Goal: Task Accomplishment & Management: Use online tool/utility

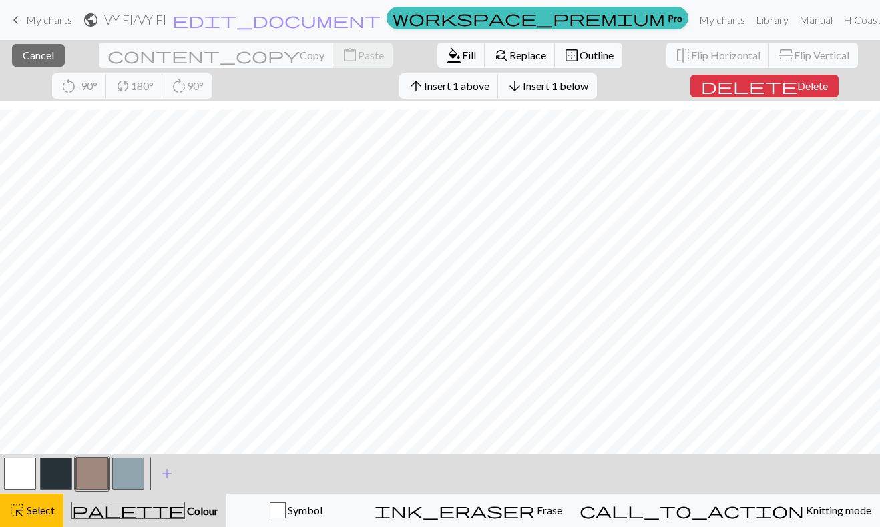
scroll to position [8, 0]
click at [797, 91] on span "Delete" at bounding box center [812, 85] width 31 height 13
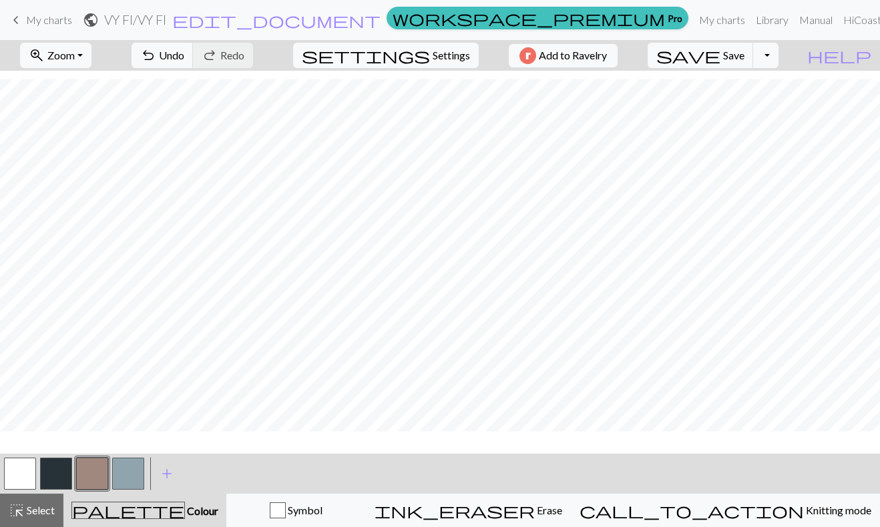
scroll to position [0, 0]
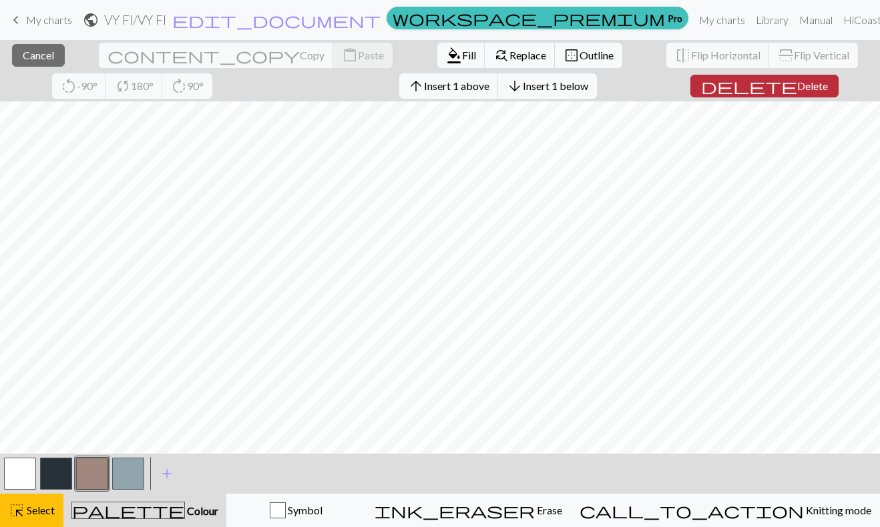
click at [797, 91] on span "Delete" at bounding box center [812, 85] width 31 height 13
click at [797, 87] on span "Delete" at bounding box center [812, 85] width 31 height 13
click at [797, 91] on span "Delete" at bounding box center [812, 85] width 31 height 13
click at [424, 83] on span "Insert 1 above" at bounding box center [456, 85] width 65 height 13
click at [399, 78] on button "arrow_upward Insert 1 above" at bounding box center [448, 85] width 99 height 25
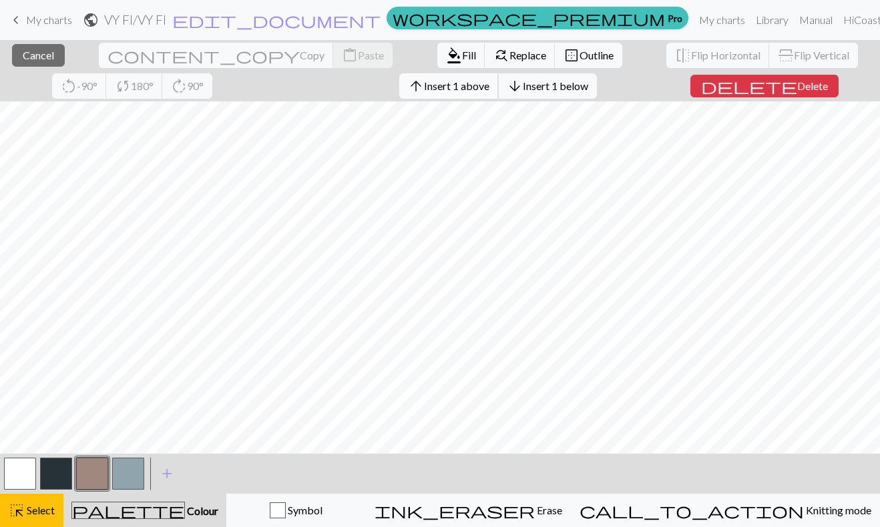
click at [399, 93] on button "arrow_upward Insert 1 above" at bounding box center [448, 85] width 99 height 25
click at [424, 89] on span "Insert 1 above" at bounding box center [456, 85] width 65 height 13
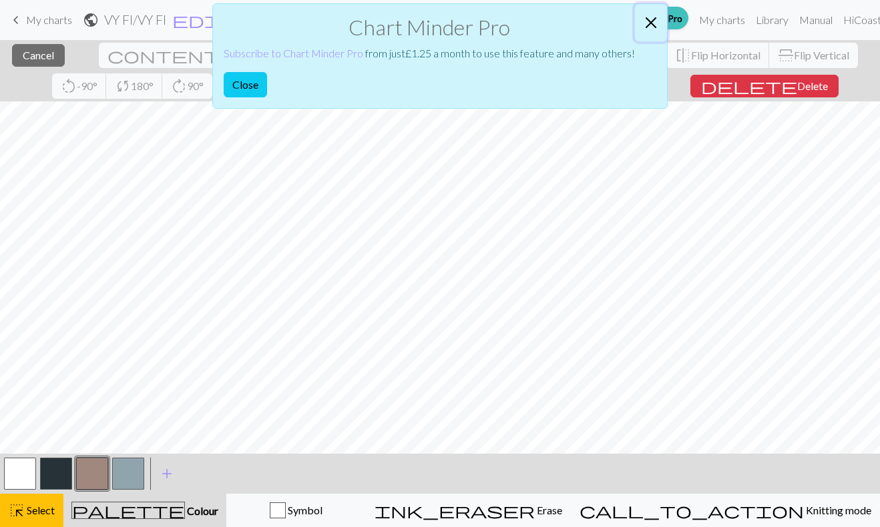
click at [655, 20] on button "Close" at bounding box center [651, 22] width 32 height 37
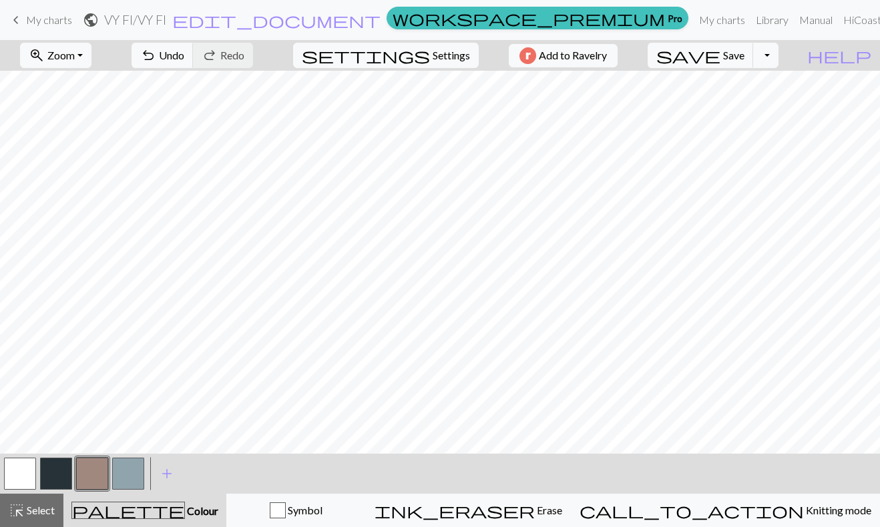
click at [15, 473] on button "button" at bounding box center [20, 474] width 32 height 32
click at [91, 472] on button "button" at bounding box center [92, 474] width 32 height 32
click at [194, 49] on button "undo Undo Undo" at bounding box center [162, 55] width 62 height 25
click at [46, 474] on button "button" at bounding box center [56, 474] width 32 height 32
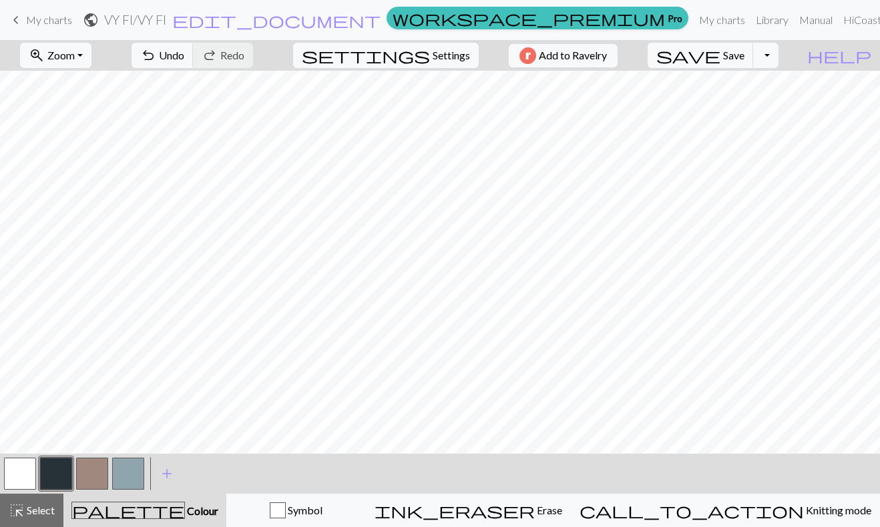
click at [97, 461] on button "button" at bounding box center [92, 474] width 32 height 32
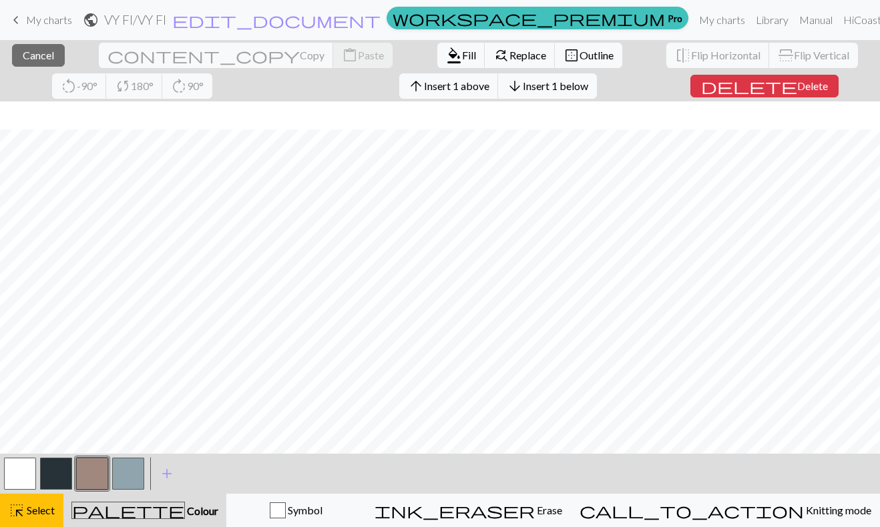
scroll to position [28, 0]
click at [797, 91] on span "Delete" at bounding box center [812, 85] width 31 height 13
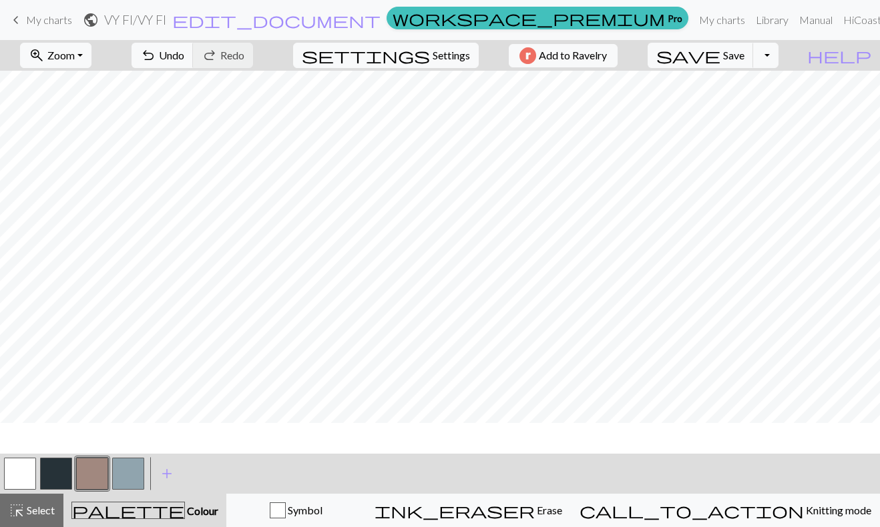
scroll to position [0, 0]
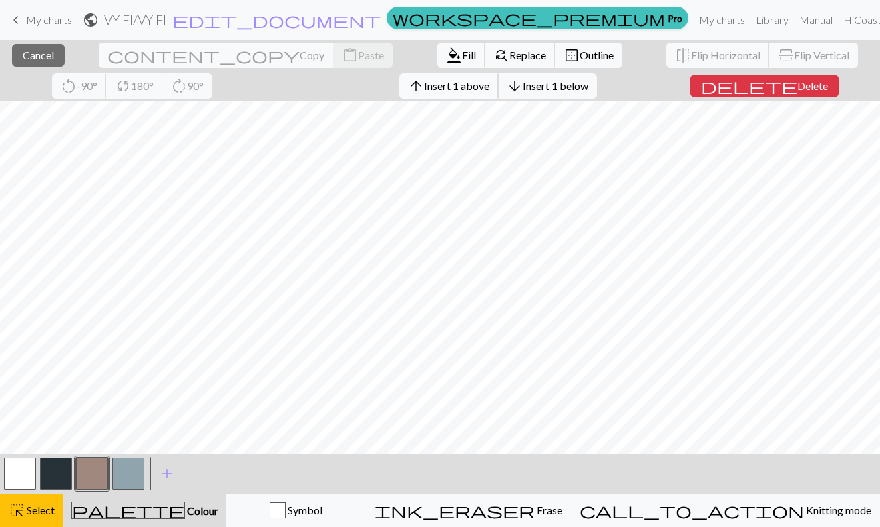
click at [424, 90] on span "Insert 1 above" at bounding box center [456, 85] width 65 height 13
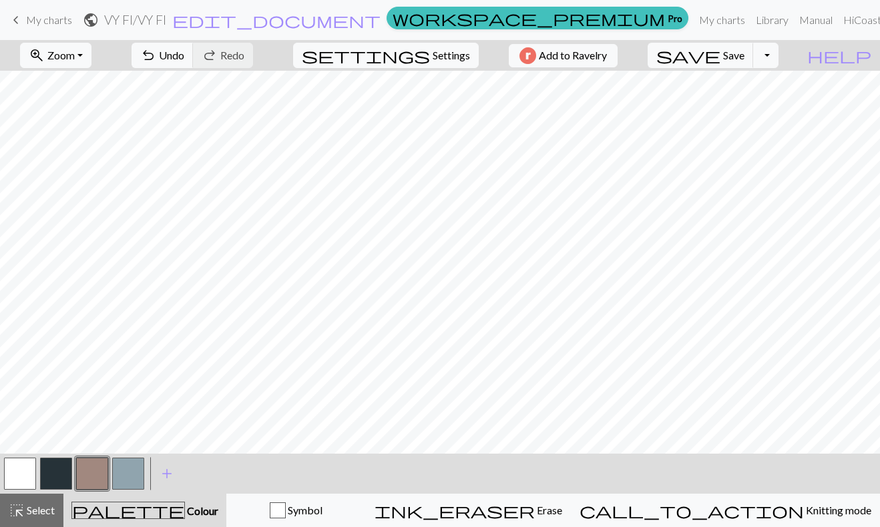
click at [59, 471] on button "button" at bounding box center [56, 474] width 32 height 32
click at [128, 483] on button "button" at bounding box center [128, 474] width 32 height 32
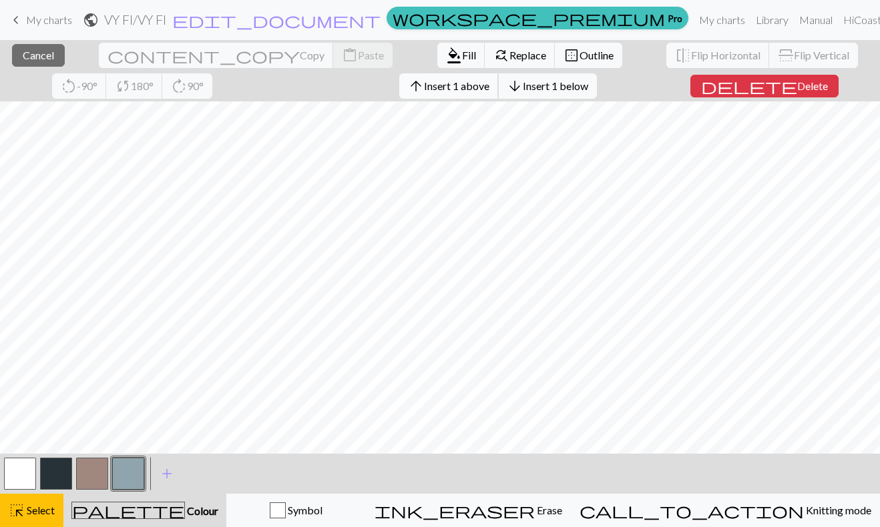
click at [424, 85] on span "Insert 1 above" at bounding box center [456, 85] width 65 height 13
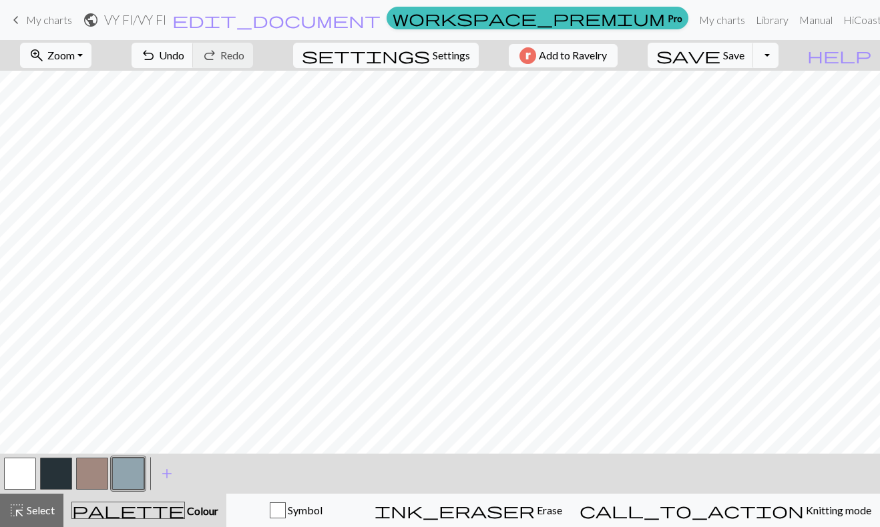
click at [127, 477] on button "button" at bounding box center [128, 474] width 32 height 32
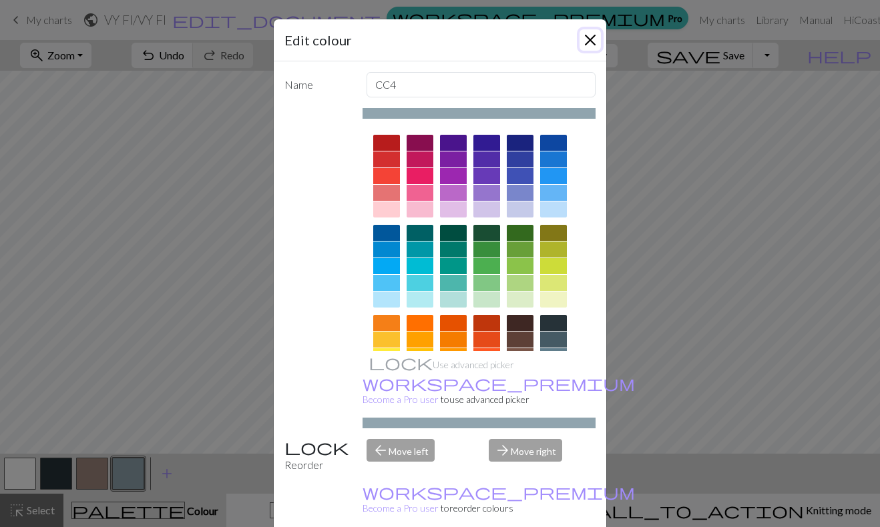
click at [598, 33] on button "Close" at bounding box center [589, 39] width 21 height 21
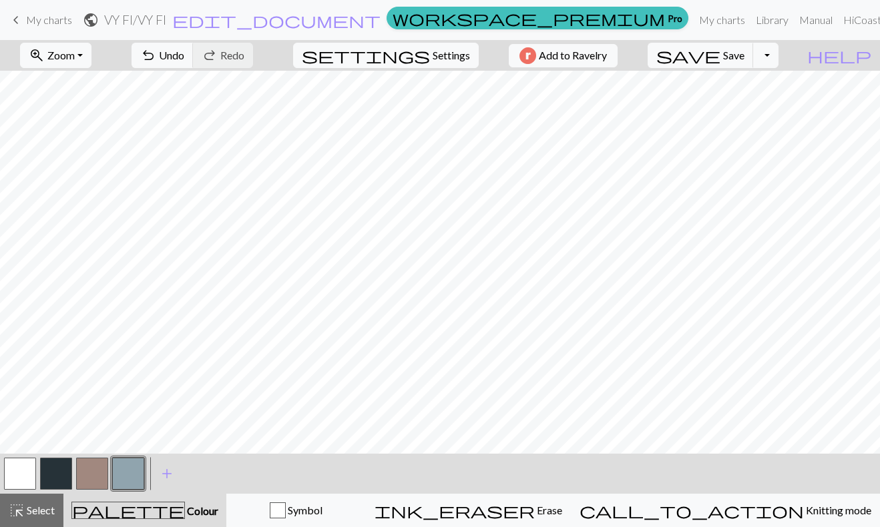
click at [48, 477] on button "button" at bounding box center [56, 474] width 32 height 32
click at [130, 476] on button "button" at bounding box center [128, 474] width 32 height 32
click at [18, 468] on button "button" at bounding box center [20, 474] width 32 height 32
click at [166, 19] on h2 "VY FI / VY FI" at bounding box center [135, 19] width 62 height 15
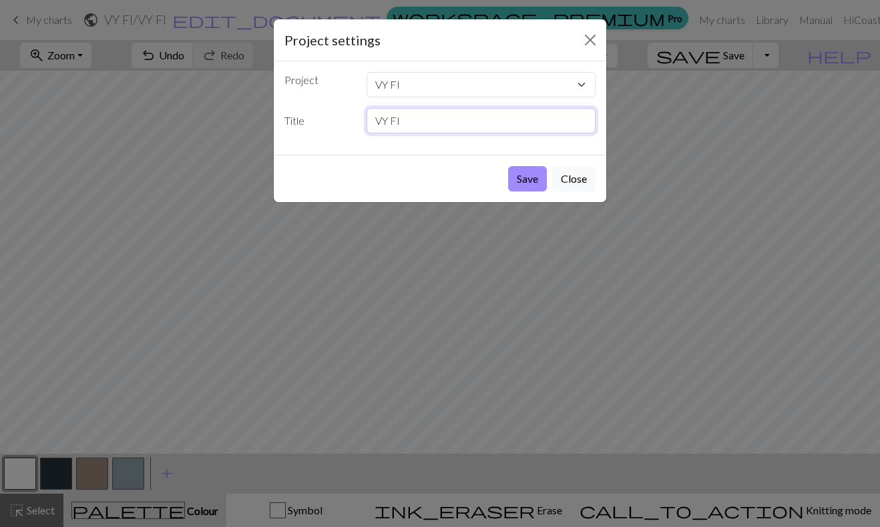
drag, startPoint x: 426, startPoint y: 123, endPoint x: 344, endPoint y: 120, distance: 81.5
click at [366, 125] on input "VY FI" at bounding box center [481, 120] width 230 height 25
type input "1"
click at [325, 113] on label "Title" at bounding box center [317, 120] width 82 height 25
click at [525, 178] on button "Save" at bounding box center [527, 178] width 39 height 25
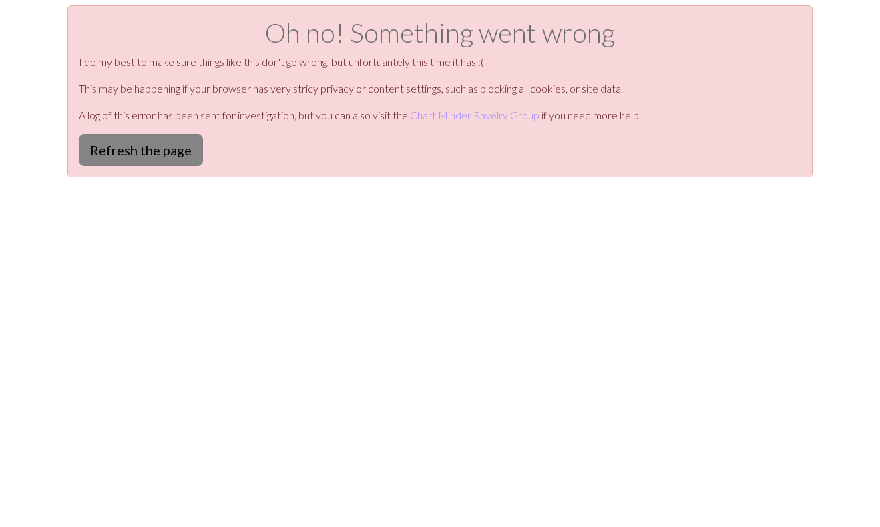
click at [131, 145] on button "Refresh the page" at bounding box center [141, 150] width 124 height 32
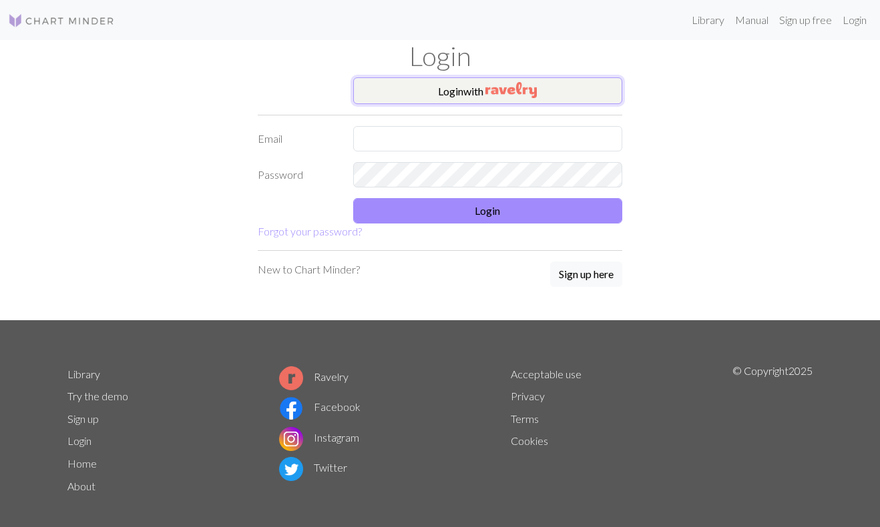
click at [509, 91] on img "button" at bounding box center [510, 90] width 51 height 16
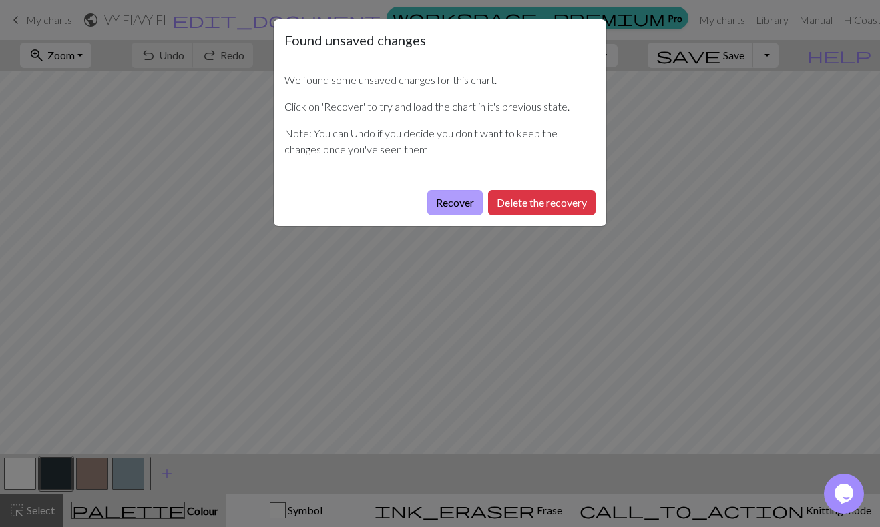
click at [452, 202] on button "Recover" at bounding box center [454, 202] width 55 height 25
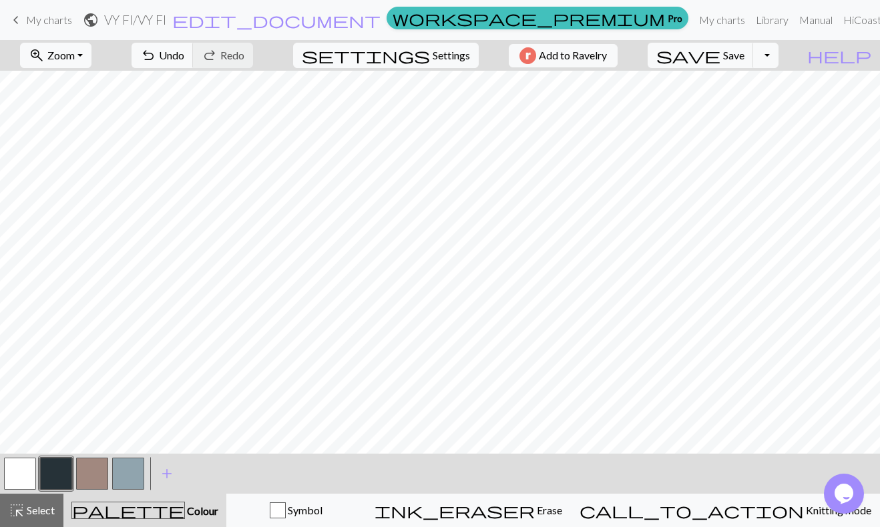
click at [44, 19] on span "My charts" at bounding box center [49, 19] width 46 height 13
click at [720, 55] on span "save" at bounding box center [688, 55] width 64 height 19
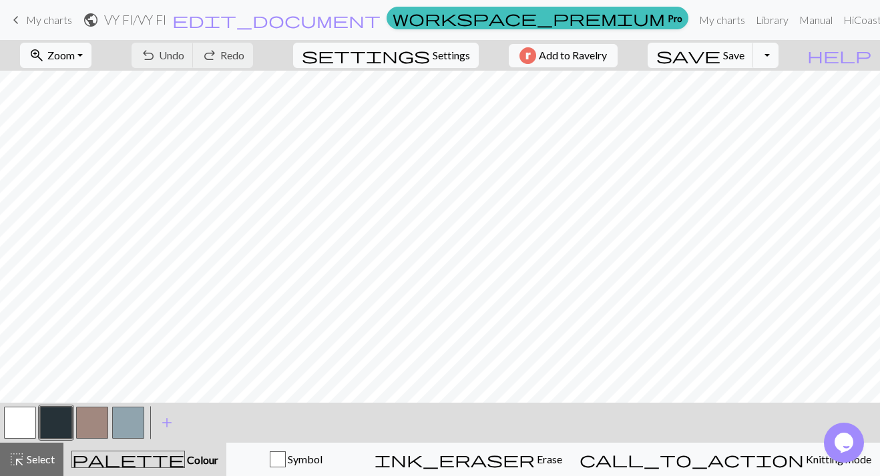
click at [54, 23] on span "My charts" at bounding box center [49, 19] width 46 height 13
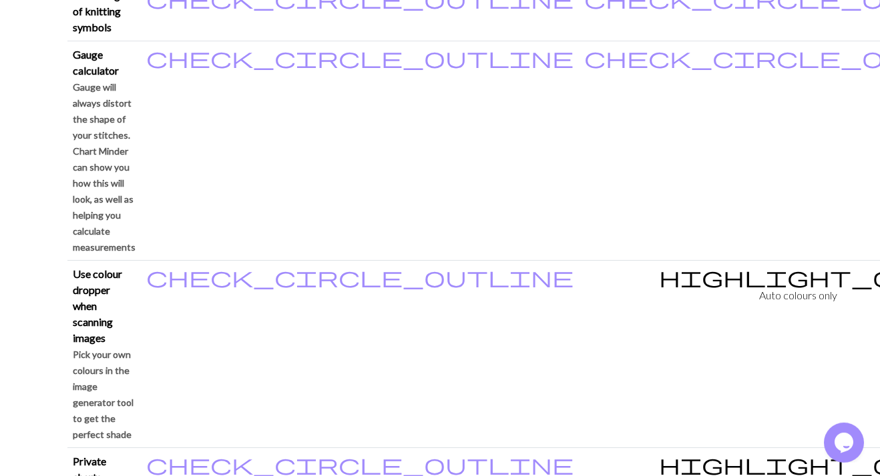
scroll to position [1279, 0]
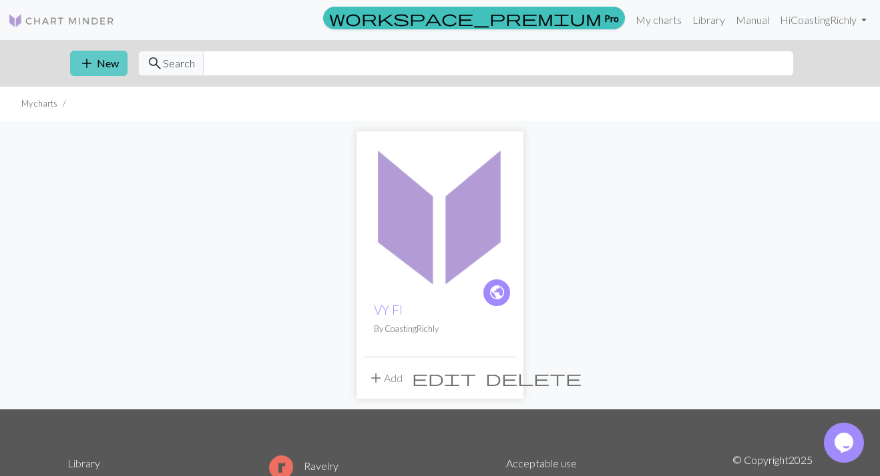
click at [99, 69] on button "add New" at bounding box center [98, 63] width 57 height 25
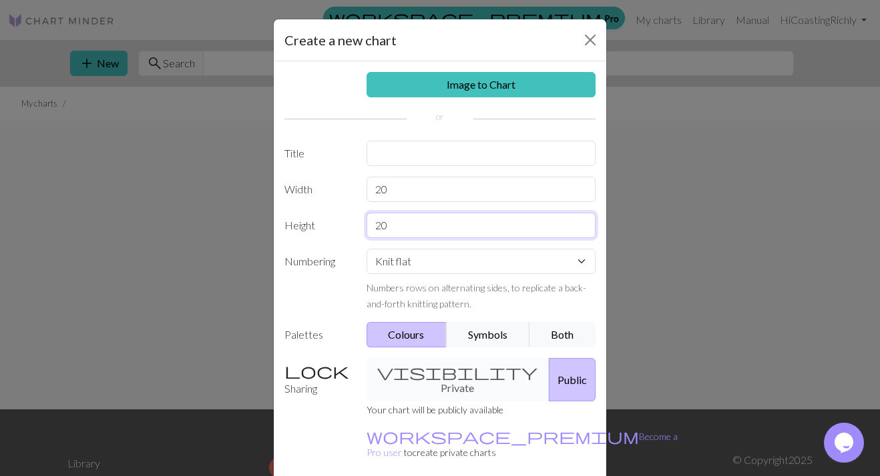
drag, startPoint x: 400, startPoint y: 227, endPoint x: 380, endPoint y: 227, distance: 20.0
click at [380, 227] on input "20" at bounding box center [481, 225] width 230 height 25
type input "25"
select select "round"
click option "Knit in the round" at bounding box center [0, 0] width 0 height 0
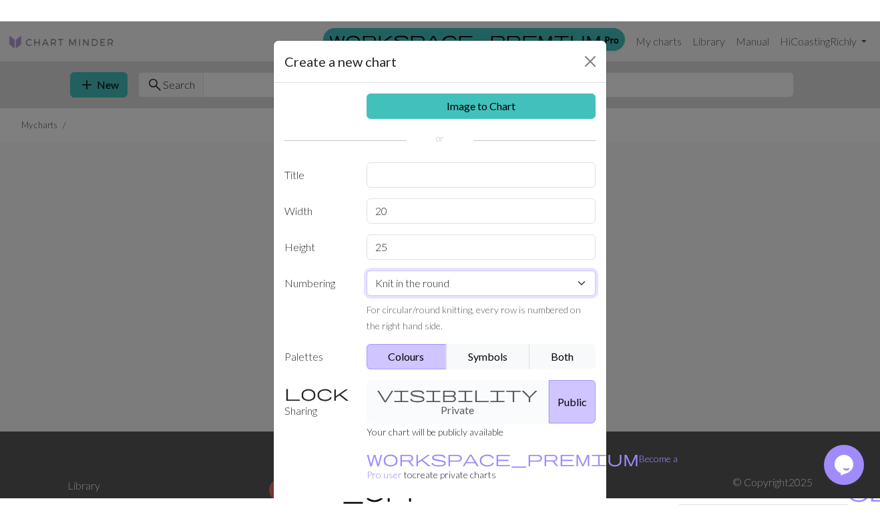
scroll to position [51, 0]
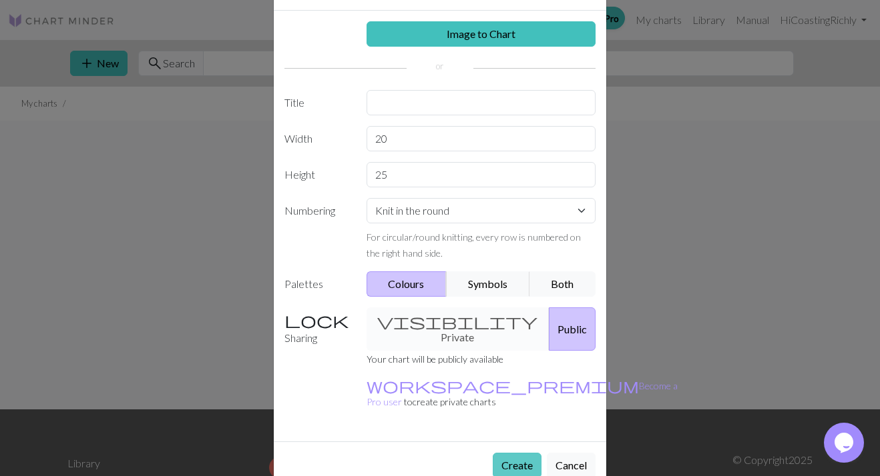
click at [521, 453] on button "Create" at bounding box center [517, 465] width 49 height 25
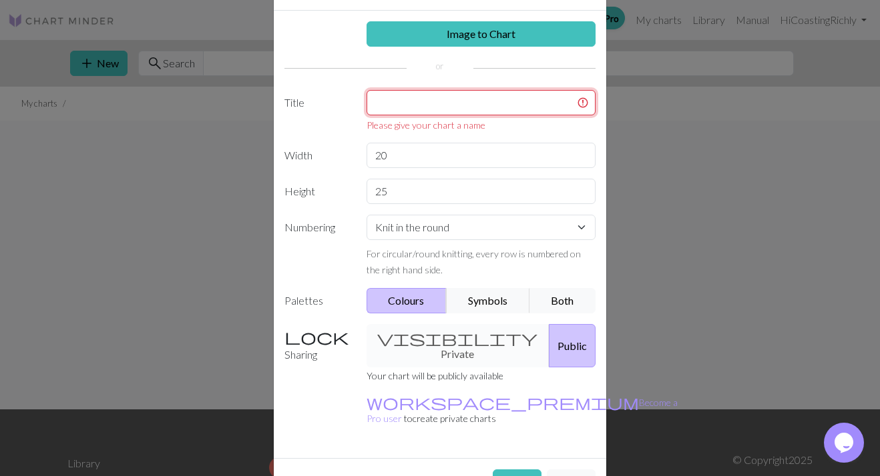
click at [493, 105] on input "text" at bounding box center [481, 102] width 230 height 25
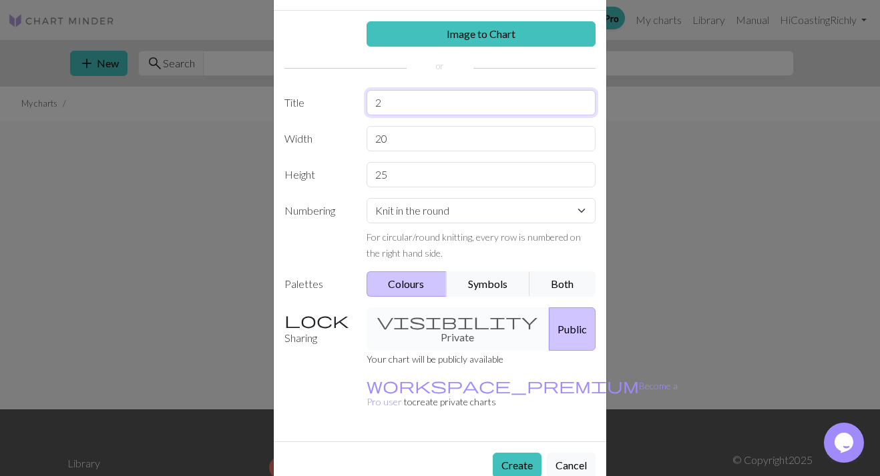
type input "2"
click at [398, 404] on div "Image to Chart Title 2 Width 20 Height 25 Numbering Knit flat Knit in the round…" at bounding box center [440, 226] width 332 height 431
click at [524, 453] on button "Create" at bounding box center [517, 465] width 49 height 25
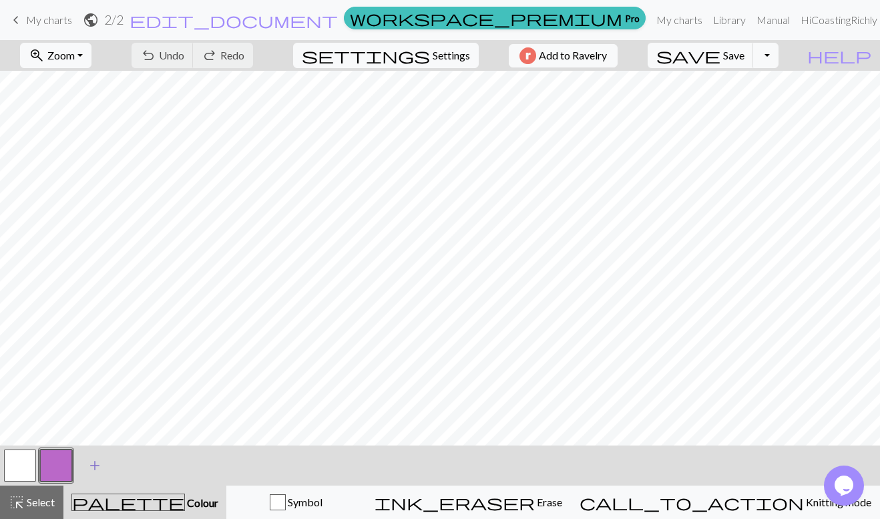
click at [94, 462] on span "add" at bounding box center [95, 465] width 16 height 19
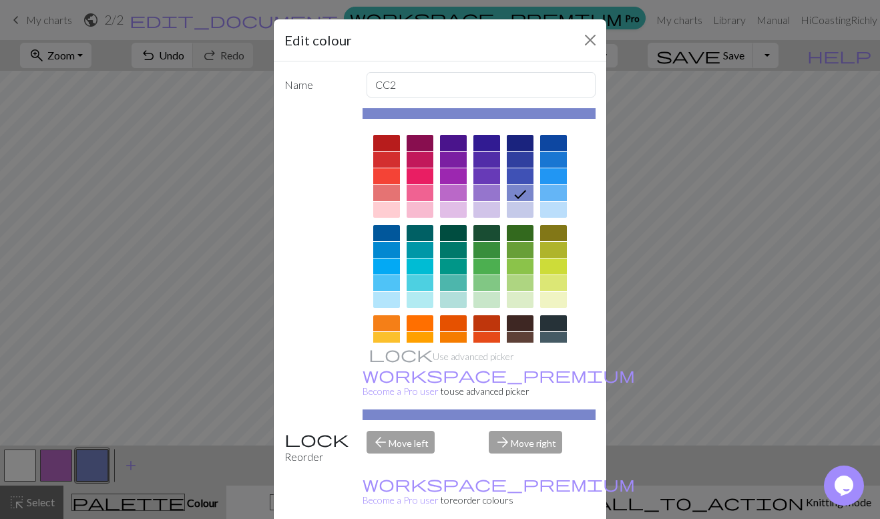
click at [557, 334] on div at bounding box center [553, 340] width 27 height 16
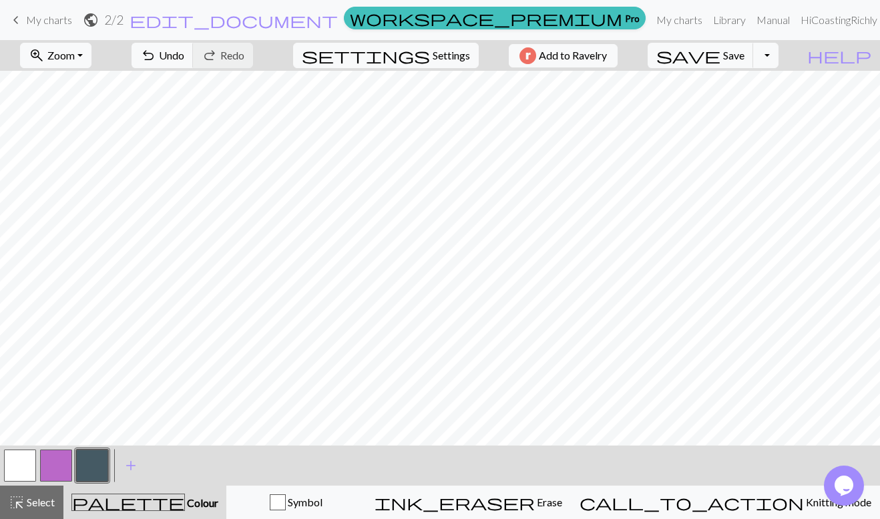
click at [58, 466] on button "button" at bounding box center [56, 465] width 32 height 32
click at [53, 464] on button "button" at bounding box center [56, 465] width 32 height 32
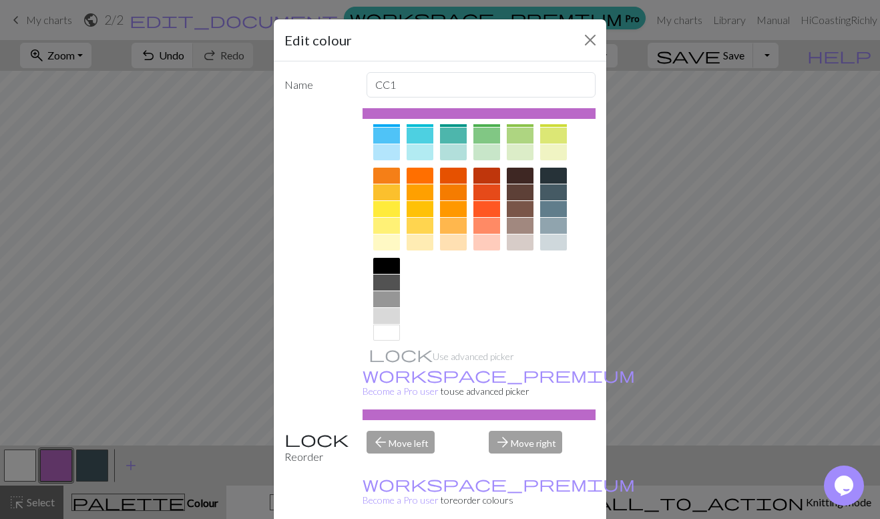
scroll to position [155, 0]
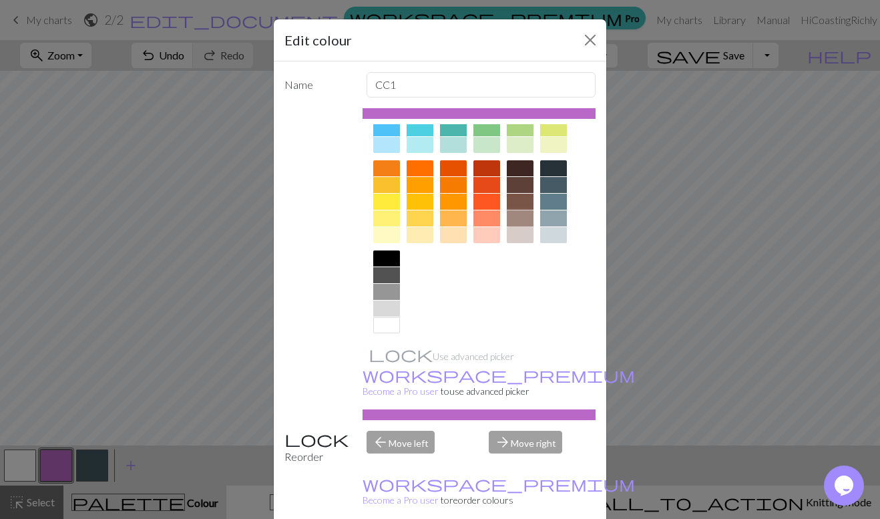
click at [518, 215] on div at bounding box center [520, 218] width 27 height 16
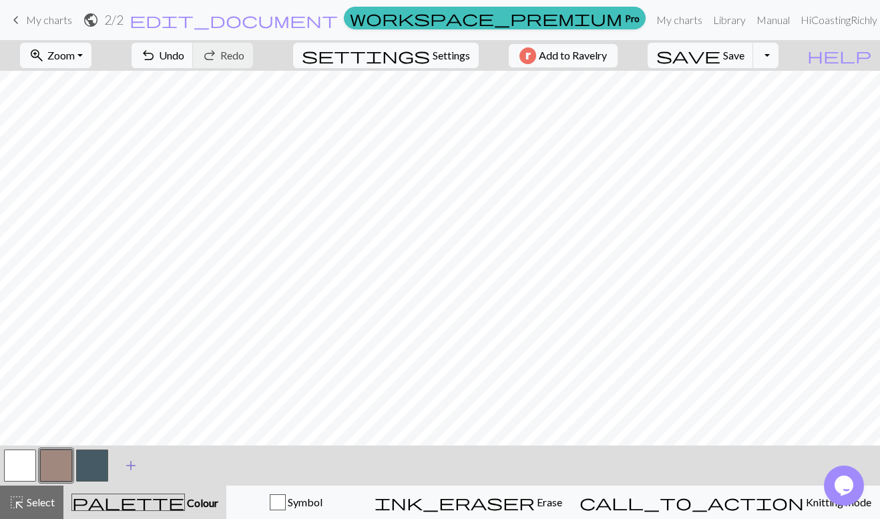
click at [129, 463] on span "add" at bounding box center [131, 465] width 16 height 19
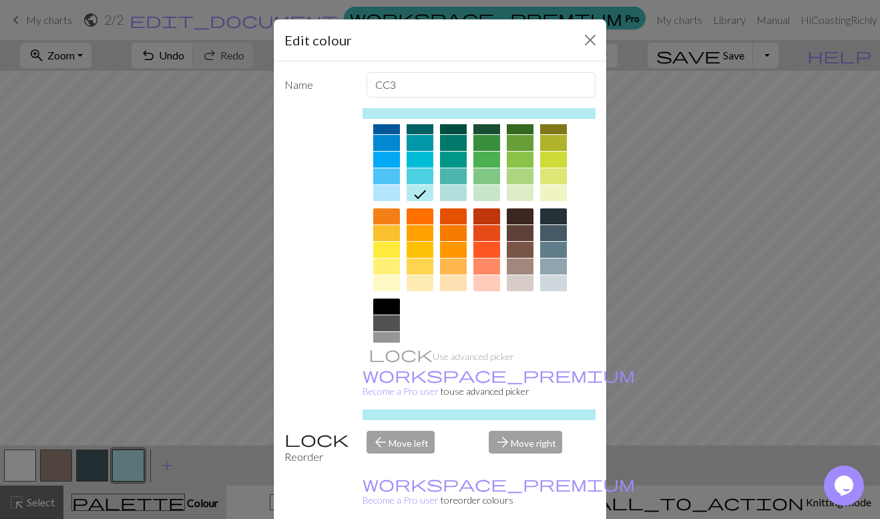
scroll to position [107, 0]
click at [559, 263] on div at bounding box center [553, 266] width 27 height 16
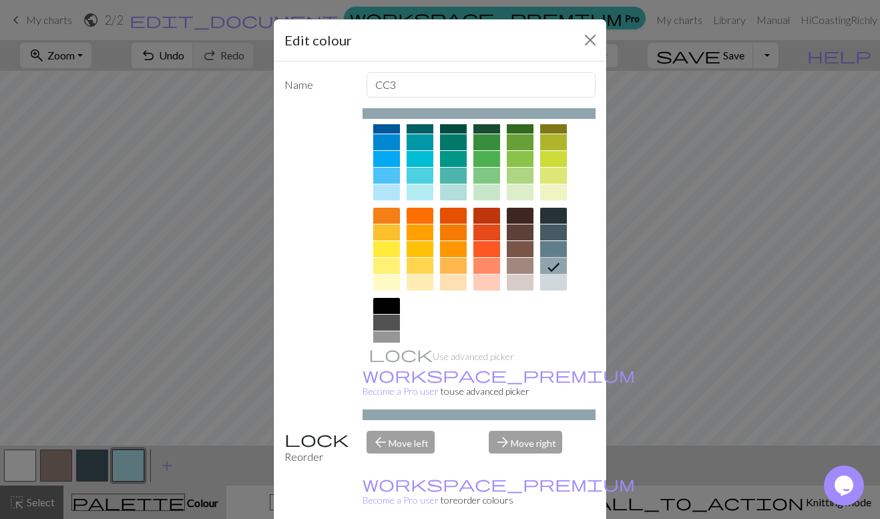
click at [551, 228] on div at bounding box center [553, 232] width 27 height 16
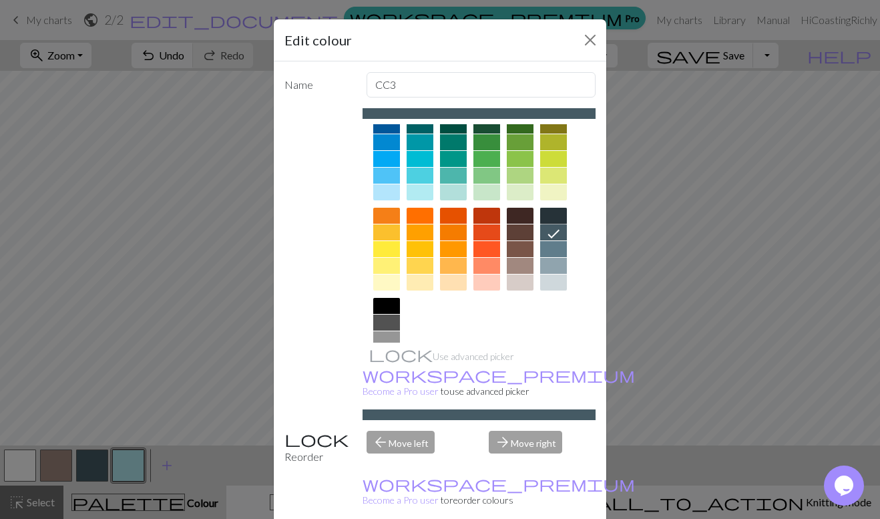
click at [555, 211] on div at bounding box center [553, 216] width 27 height 16
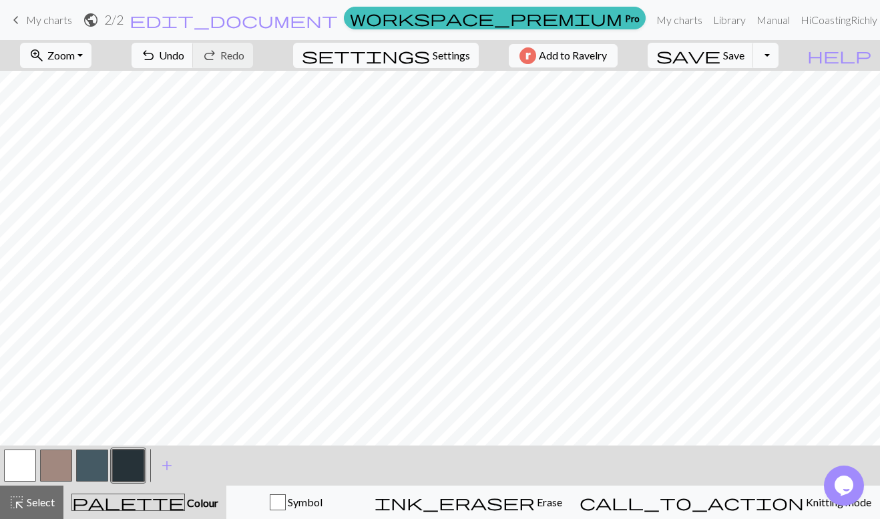
click at [93, 466] on button "button" at bounding box center [92, 465] width 32 height 32
click at [84, 465] on button "button" at bounding box center [92, 465] width 32 height 32
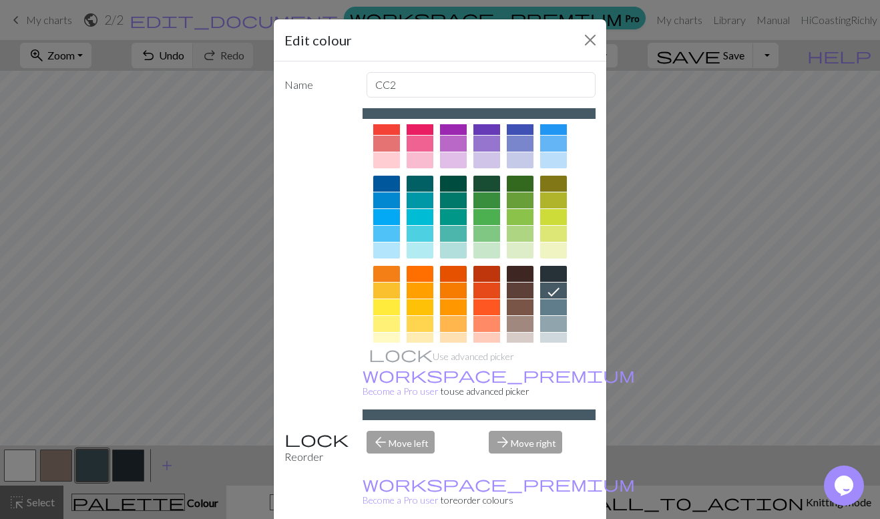
scroll to position [53, 0]
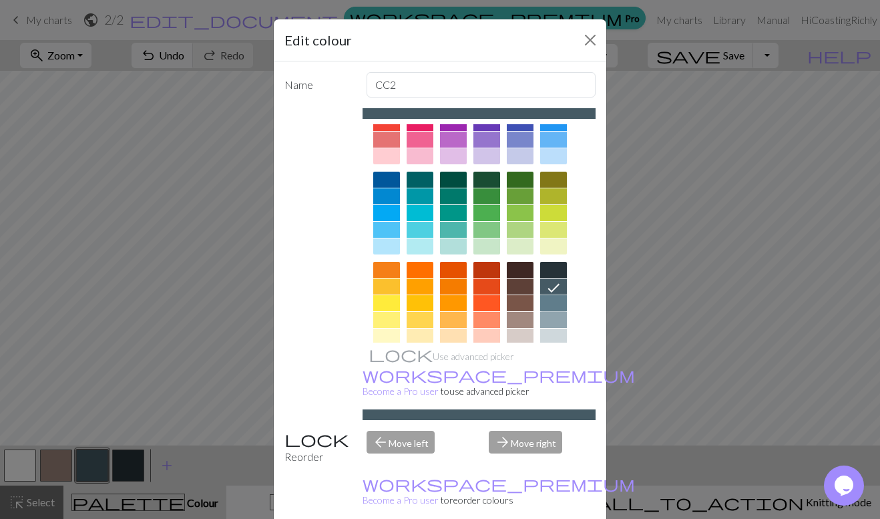
click at [552, 302] on div at bounding box center [553, 303] width 27 height 16
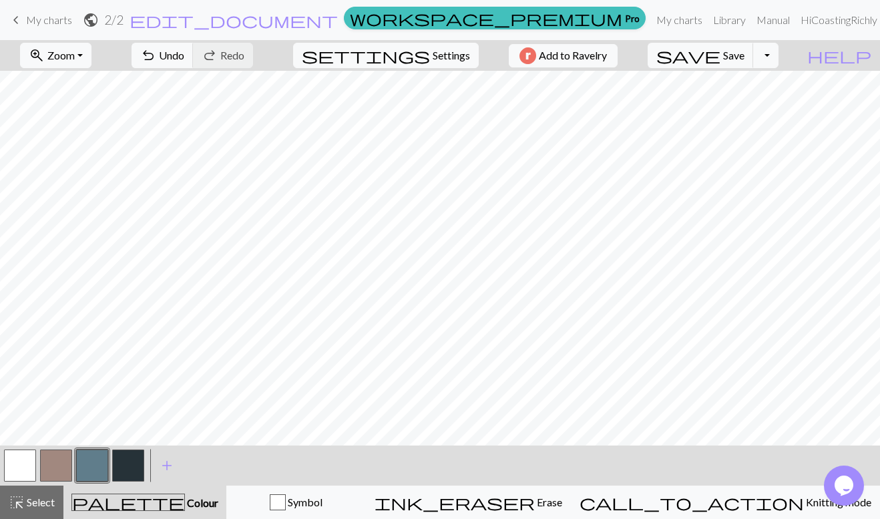
click at [234, 463] on div "< > add Add a colour" at bounding box center [440, 465] width 880 height 40
click at [127, 463] on button "button" at bounding box center [128, 465] width 32 height 32
